Goal: Find specific page/section: Find specific page/section

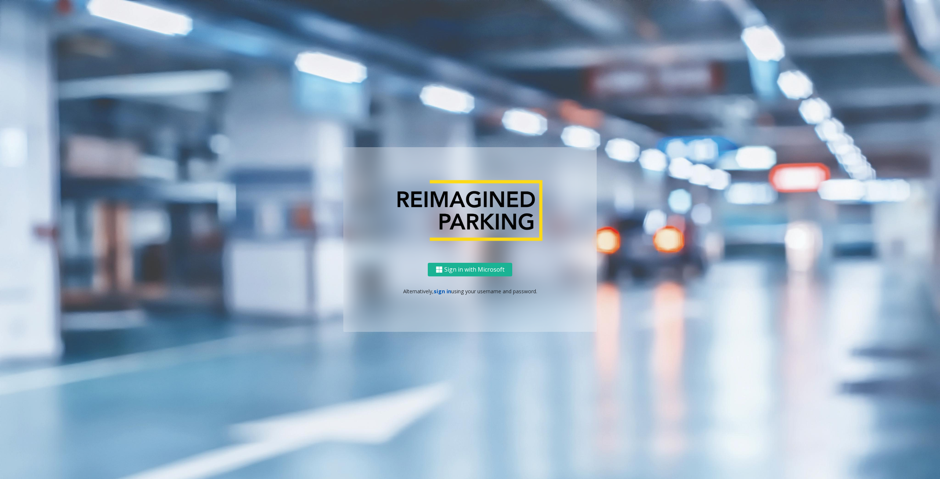
click at [442, 288] on link "sign in" at bounding box center [442, 291] width 18 height 7
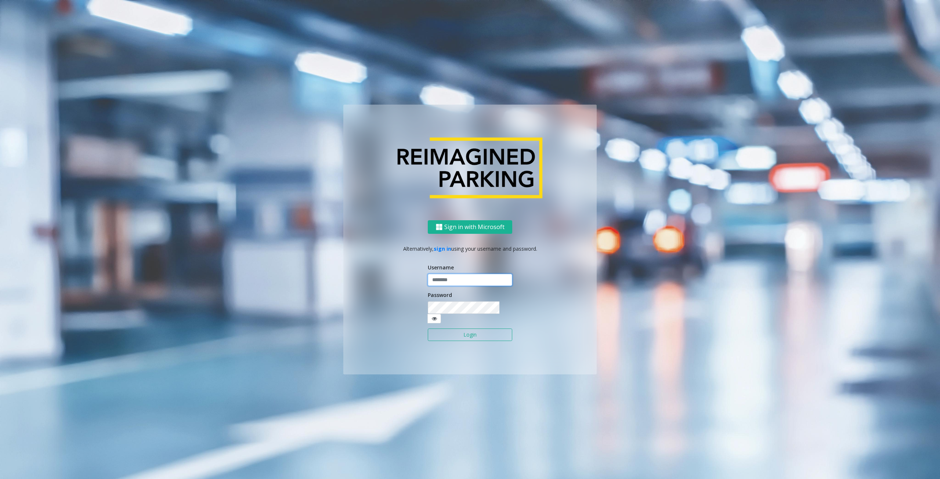
click at [468, 284] on input "text" at bounding box center [470, 280] width 84 height 12
type input "********"
click at [483, 331] on button "Login" at bounding box center [470, 334] width 84 height 12
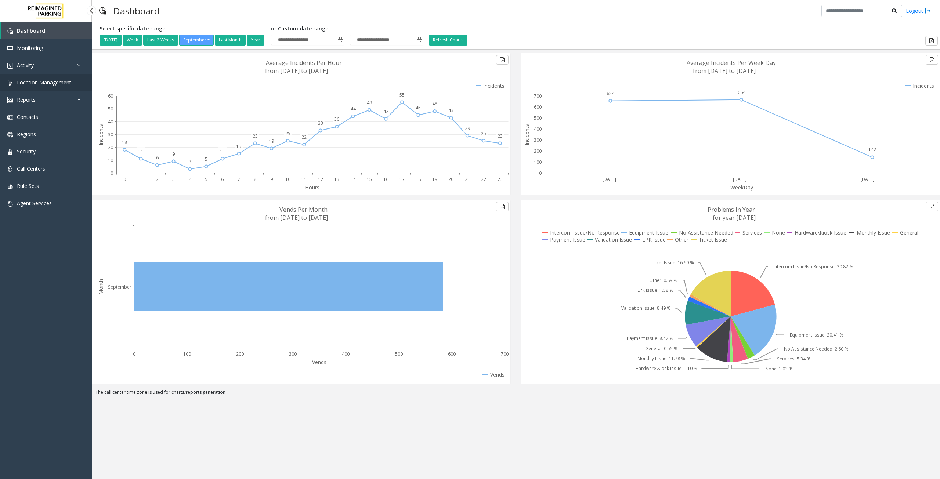
click at [46, 85] on span "Location Management" at bounding box center [44, 82] width 54 height 7
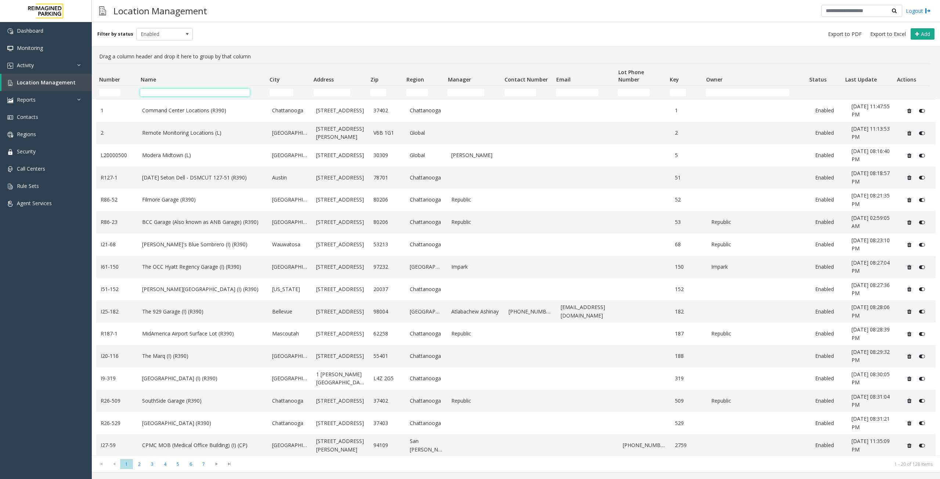
click at [159, 94] on input "Name Filter" at bounding box center [194, 92] width 109 height 7
type input "***"
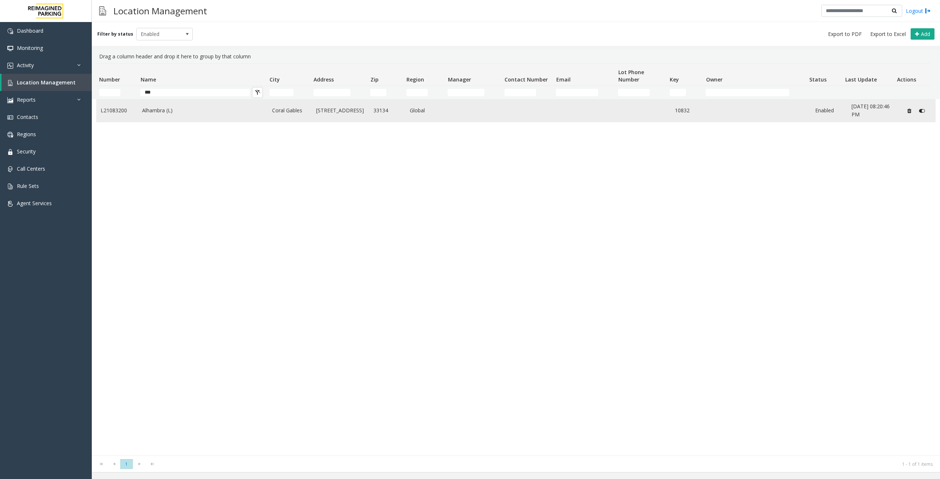
click at [124, 110] on link "L21083200" at bounding box center [117, 110] width 33 height 8
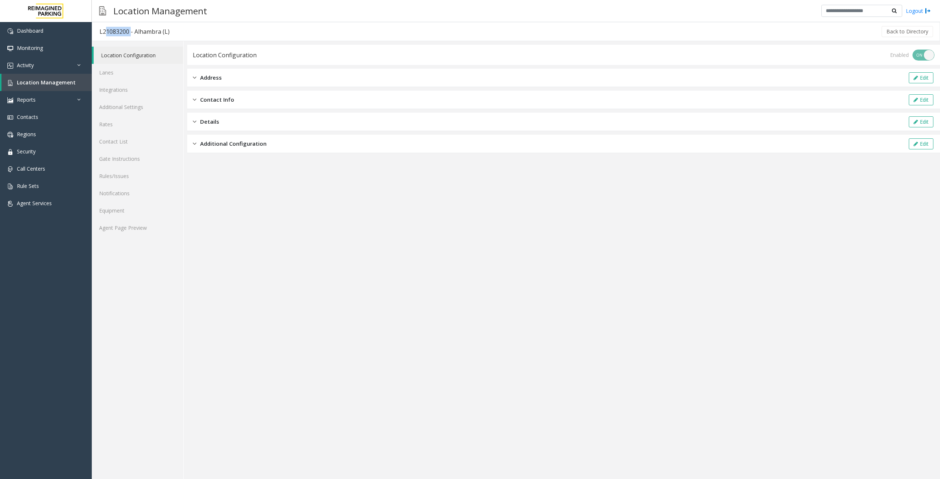
drag, startPoint x: 129, startPoint y: 32, endPoint x: 103, endPoint y: 33, distance: 25.3
click at [103, 33] on div "L21083200 - Alhambra (L)" at bounding box center [134, 32] width 70 height 10
copy div "21083200"
click at [128, 77] on link "Lanes" at bounding box center [137, 72] width 91 height 17
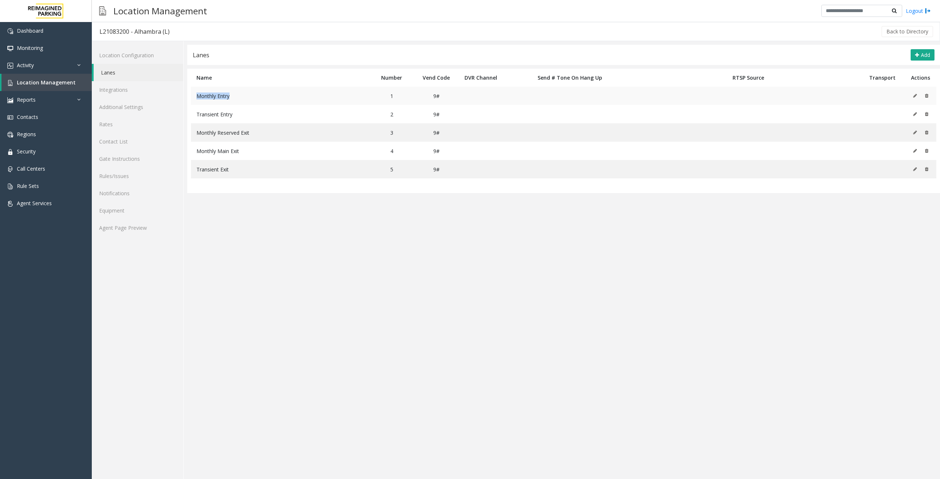
drag, startPoint x: 229, startPoint y: 96, endPoint x: 197, endPoint y: 96, distance: 31.9
click at [197, 96] on td "Monthly Entry" at bounding box center [280, 96] width 178 height 18
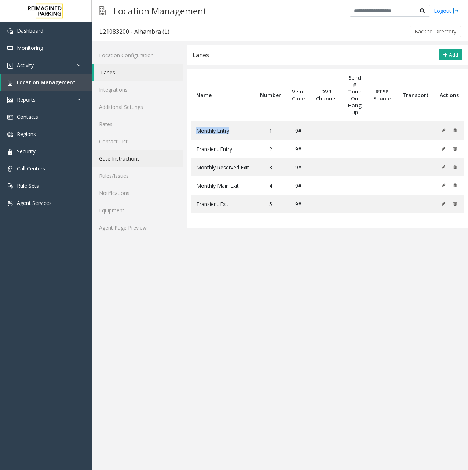
copy span "Monthly Entry"
drag, startPoint x: 235, startPoint y: 149, endPoint x: 191, endPoint y: 148, distance: 44.1
click at [191, 148] on td "Transient Entry" at bounding box center [223, 149] width 64 height 18
copy span "Transient Entry"
drag, startPoint x: 251, startPoint y: 167, endPoint x: 194, endPoint y: 165, distance: 57.3
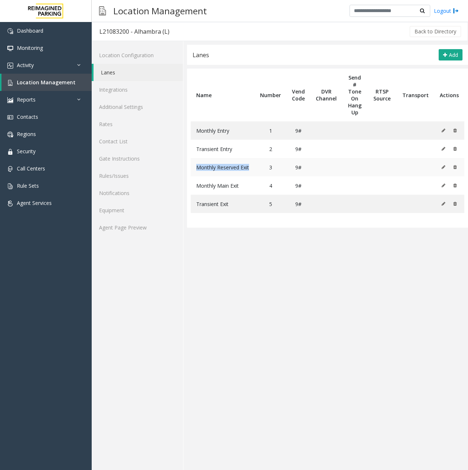
click at [194, 165] on td "Monthly Reserved Exit" at bounding box center [223, 167] width 64 height 18
copy span "Monthly Reserved Exit"
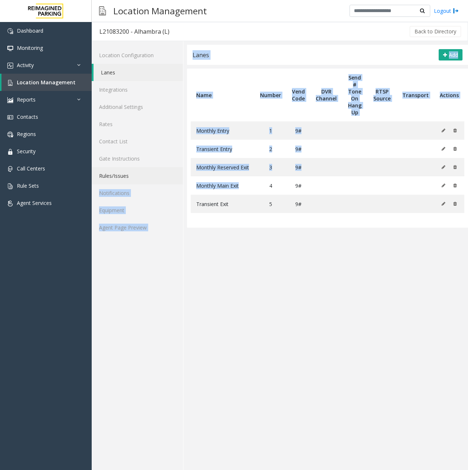
drag, startPoint x: 242, startPoint y: 186, endPoint x: 181, endPoint y: 178, distance: 61.5
click at [181, 178] on div "Location Configuration Lanes Integrations Additional Settings Rates Contact Lis…" at bounding box center [280, 255] width 377 height 429
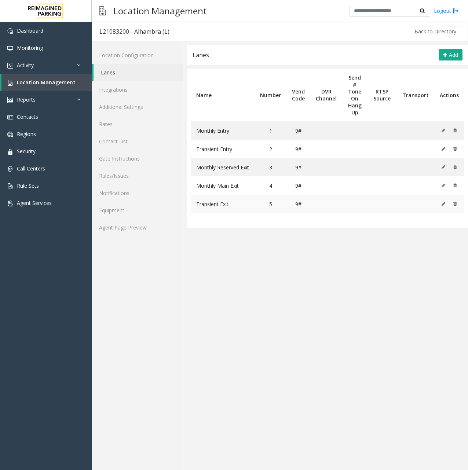
click at [257, 205] on td "5" at bounding box center [271, 204] width 32 height 18
drag, startPoint x: 244, startPoint y: 186, endPoint x: 196, endPoint y: 185, distance: 47.7
click at [196, 185] on td "Monthly Main Exit" at bounding box center [223, 186] width 64 height 18
copy span "Monthly Main Exit"
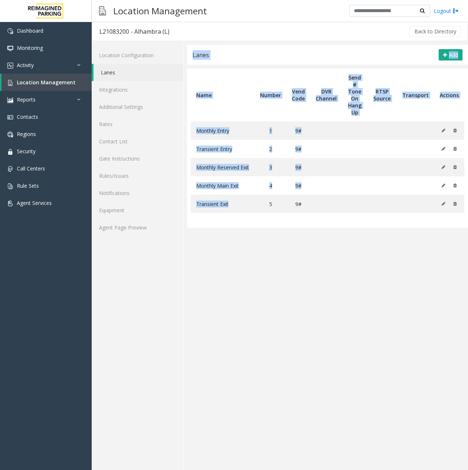
drag, startPoint x: 233, startPoint y: 203, endPoint x: 185, endPoint y: 202, distance: 48.1
click at [185, 202] on div "Lanes Add Name Number Vend Code DVR Channel Send # Tone On Hang Up RTSP Source …" at bounding box center [325, 255] width 285 height 429
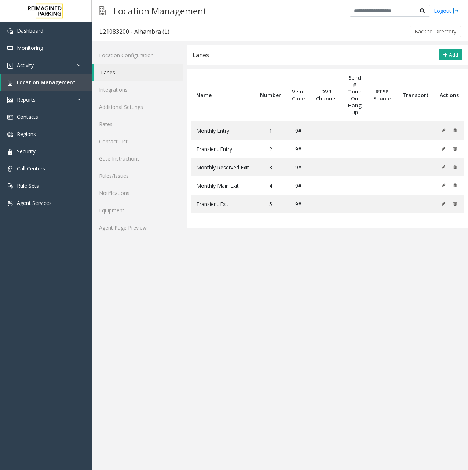
click at [255, 212] on table "Name Number Vend Code DVR Channel Send # Tone On Hang Up RTSP Source Transport …" at bounding box center [327, 148] width 281 height 159
drag, startPoint x: 231, startPoint y: 204, endPoint x: 197, endPoint y: 203, distance: 34.5
click at [197, 203] on td "Transient Exit" at bounding box center [223, 204] width 64 height 18
copy span "Transient Exit"
